Goal: Check status: Check status

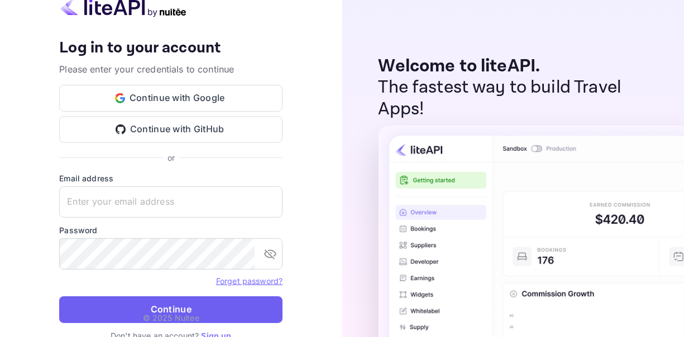
type input "[EMAIL_ADDRESS][DOMAIN_NAME]"
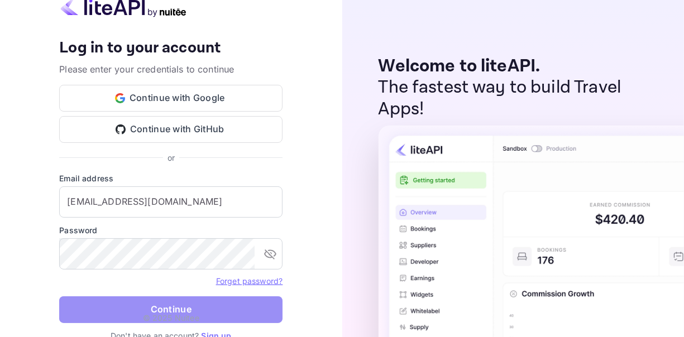
click at [175, 305] on button "Continue" at bounding box center [170, 310] width 223 height 27
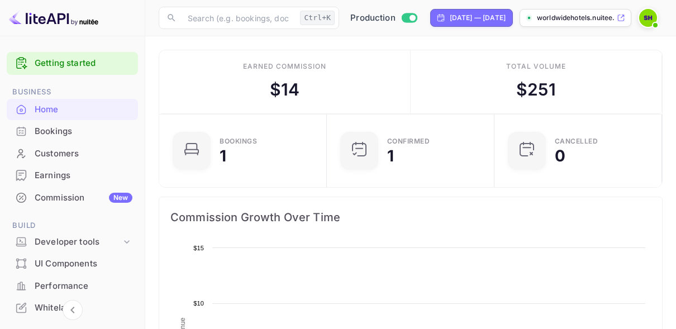
scroll to position [173, 153]
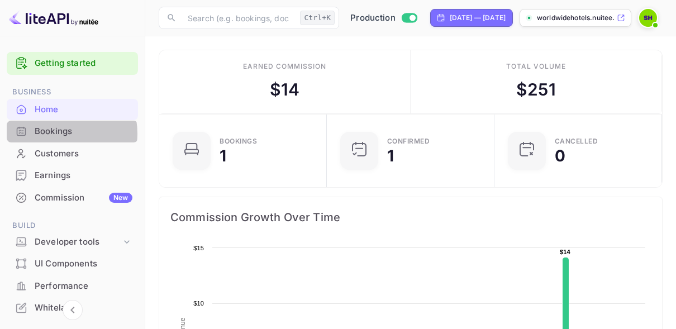
click at [58, 134] on div "Bookings" at bounding box center [84, 131] width 98 height 13
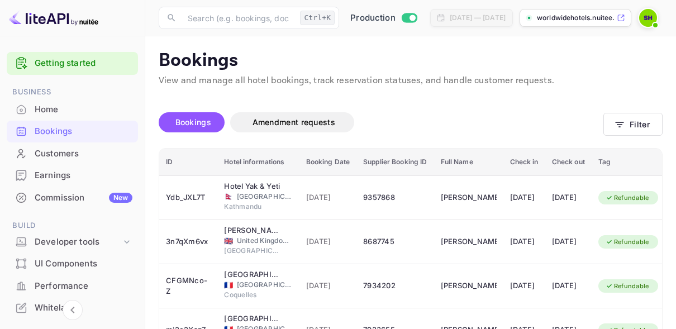
scroll to position [0, 1]
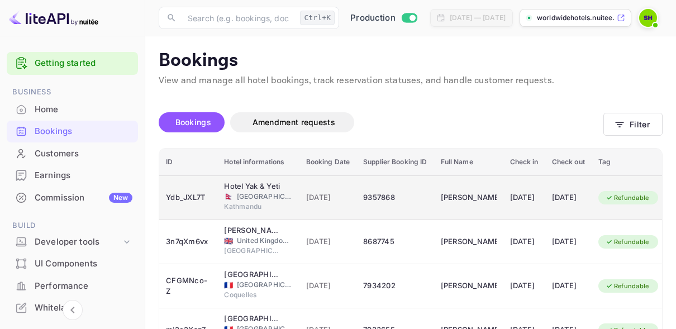
click at [240, 200] on span "[GEOGRAPHIC_DATA]" at bounding box center [265, 197] width 56 height 10
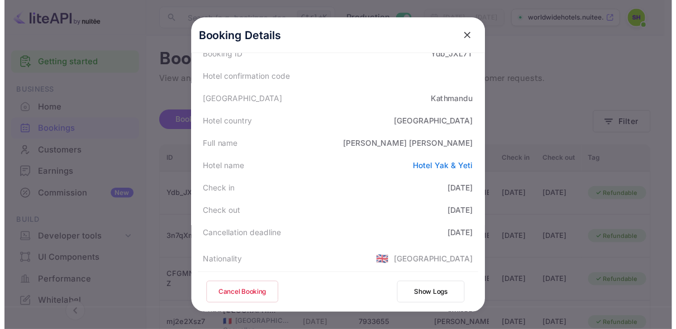
scroll to position [0, 0]
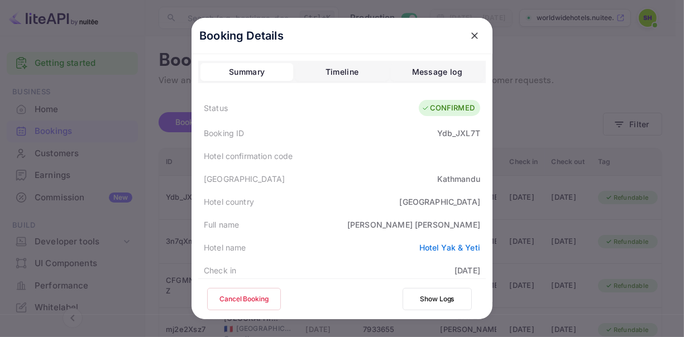
click at [565, 57] on div at bounding box center [342, 168] width 684 height 337
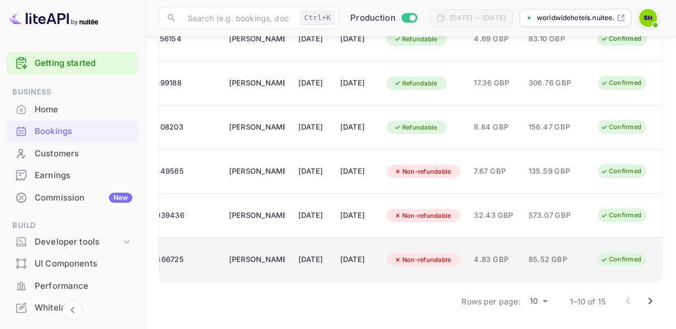
scroll to position [342, 1]
